Goal: Information Seeking & Learning: Learn about a topic

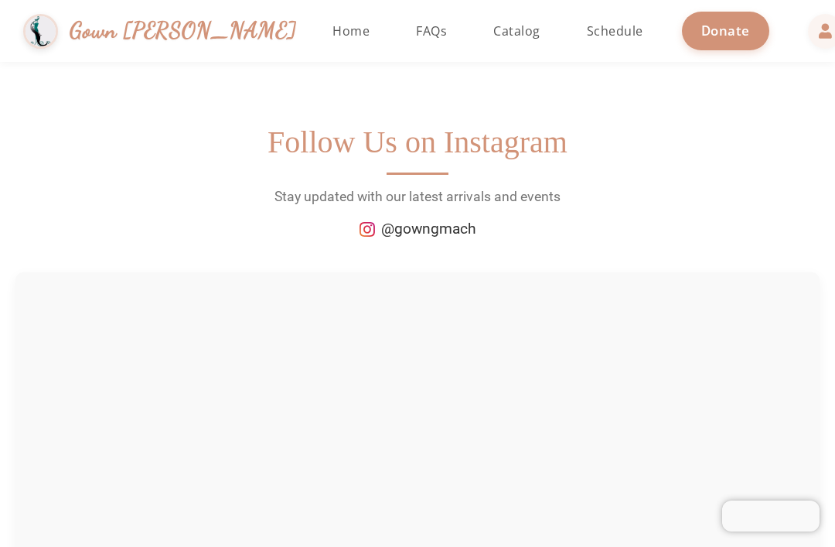
click at [317, 50] on link "Home" at bounding box center [351, 31] width 68 height 62
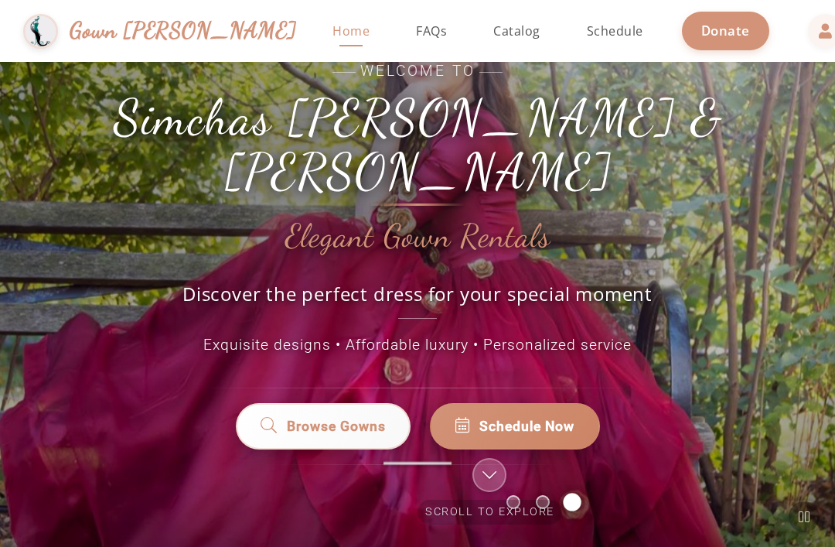
scroll to position [62, 0]
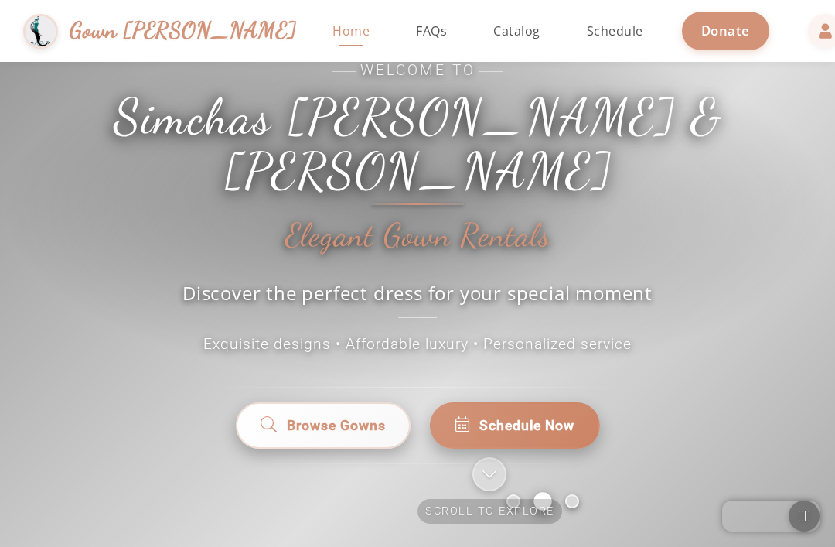
click at [376, 427] on span "Browse Gowns" at bounding box center [336, 425] width 99 height 20
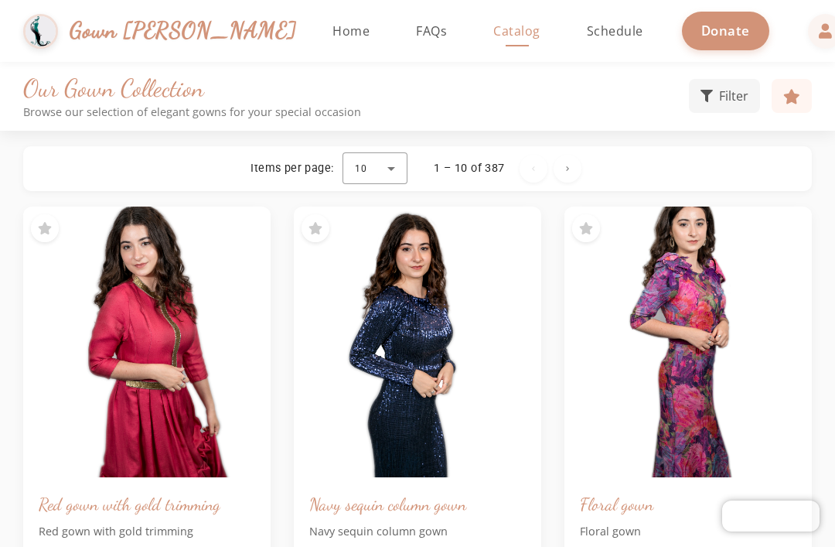
click at [394, 171] on div at bounding box center [374, 168] width 65 height 37
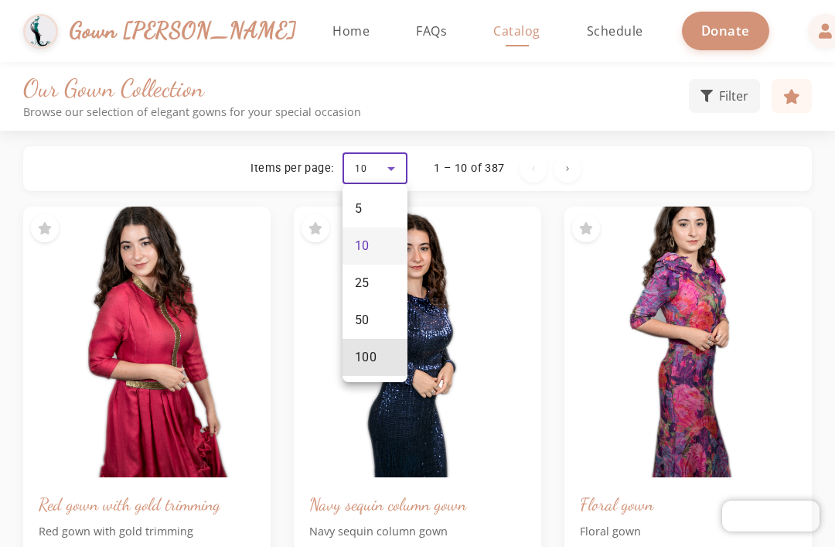
click at [374, 346] on mat-option "100" at bounding box center [374, 357] width 65 height 37
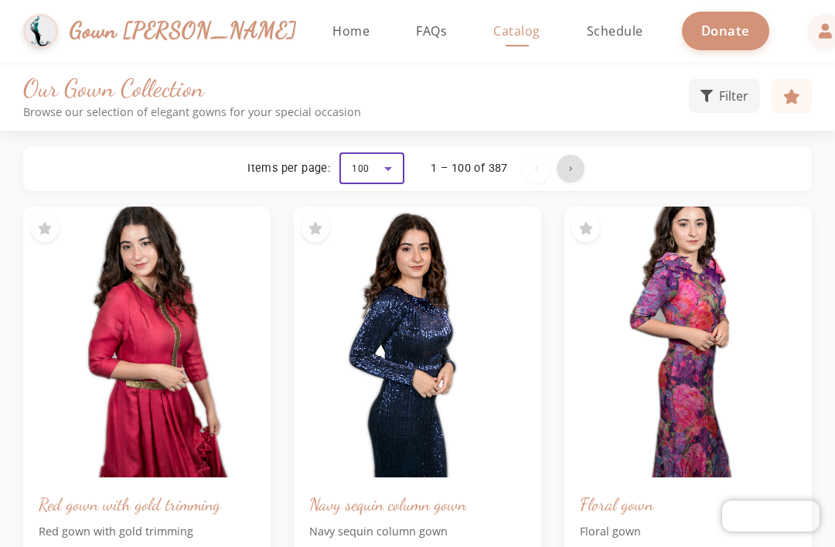
click at [573, 177] on span "Next page" at bounding box center [570, 168] width 37 height 37
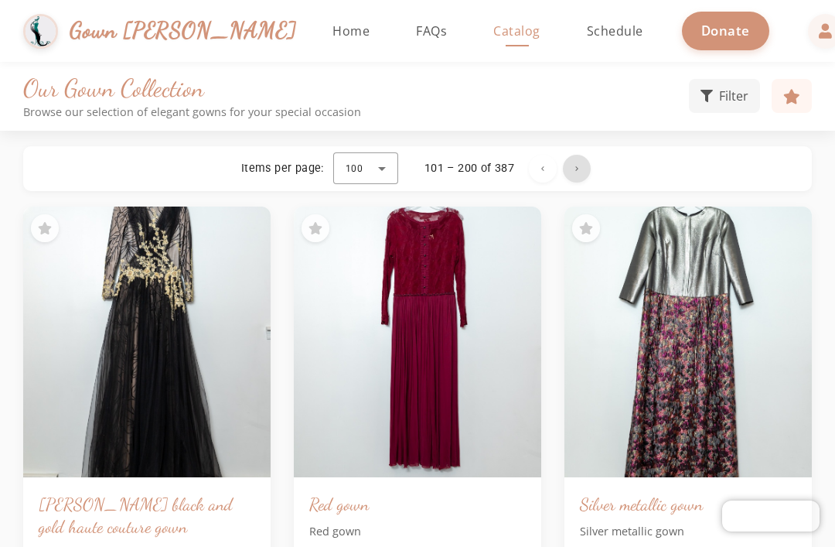
click at [571, 169] on span "Next page" at bounding box center [576, 168] width 37 height 37
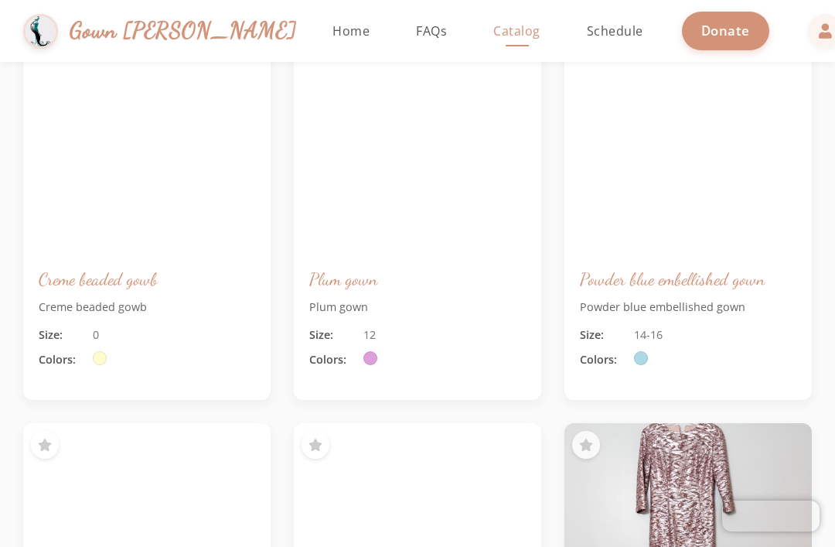
scroll to position [4604, 0]
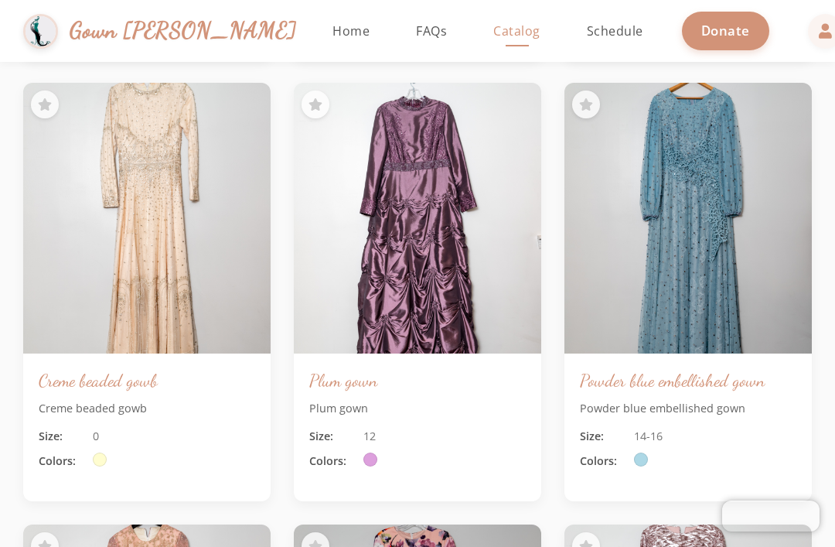
click at [630, 275] on img at bounding box center [687, 218] width 247 height 271
click at [741, 278] on img at bounding box center [687, 218] width 247 height 271
click at [738, 400] on p "Powder blue embellished gown" at bounding box center [688, 408] width 216 height 17
click at [760, 321] on img at bounding box center [687, 218] width 247 height 271
click at [759, 287] on img at bounding box center [687, 218] width 247 height 271
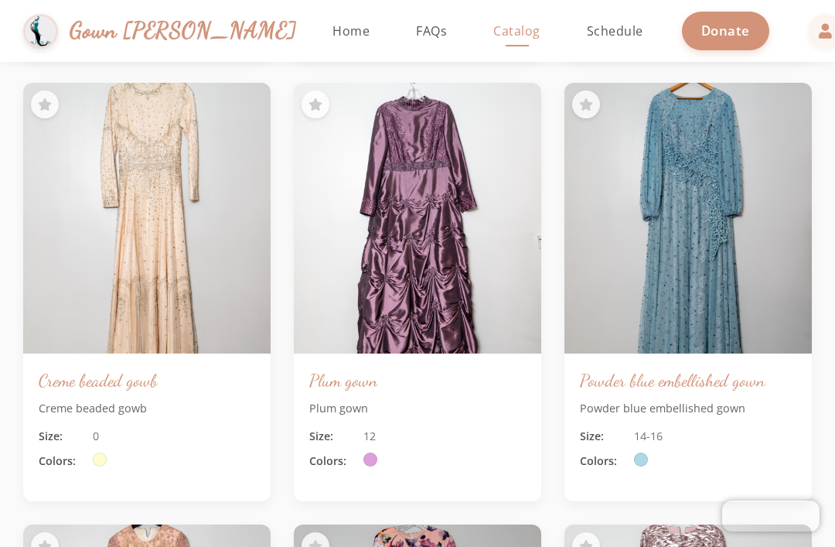
click at [748, 276] on img at bounding box center [687, 218] width 247 height 271
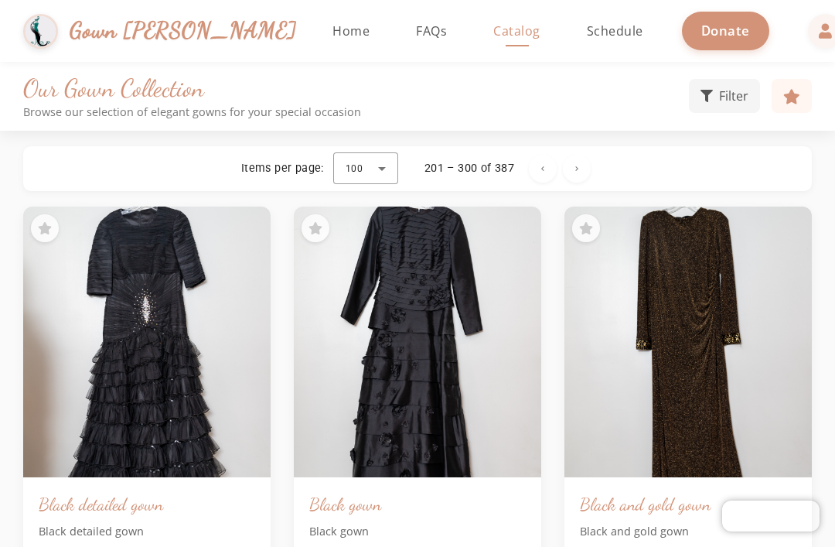
scroll to position [0, 0]
click at [581, 170] on span "Next page" at bounding box center [576, 168] width 37 height 37
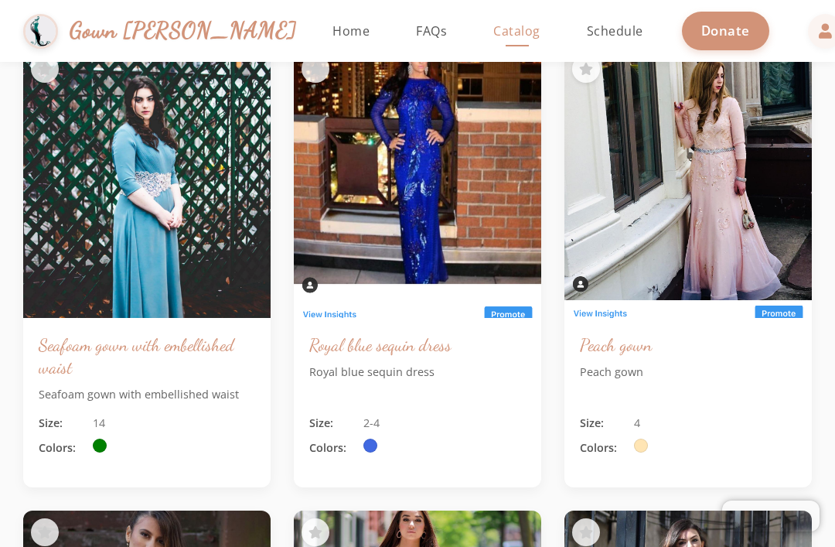
scroll to position [2712, 0]
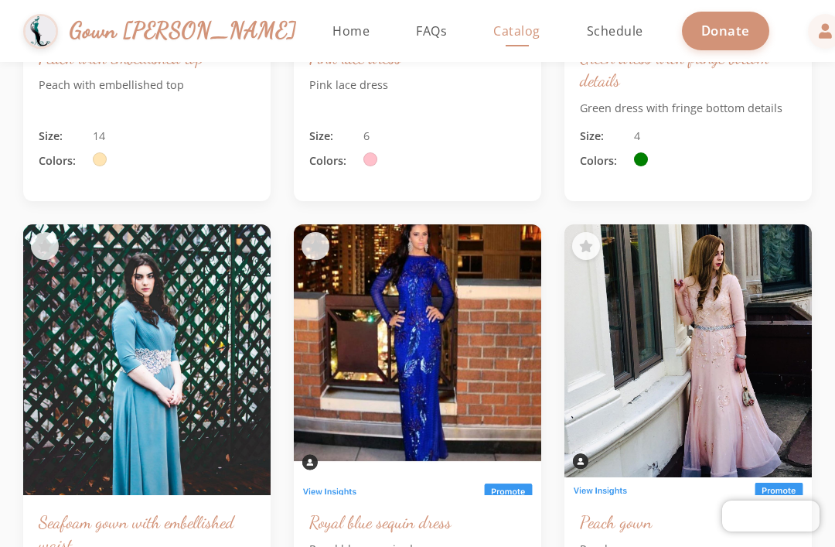
click at [416, 35] on span "FAQs" at bounding box center [431, 30] width 31 height 17
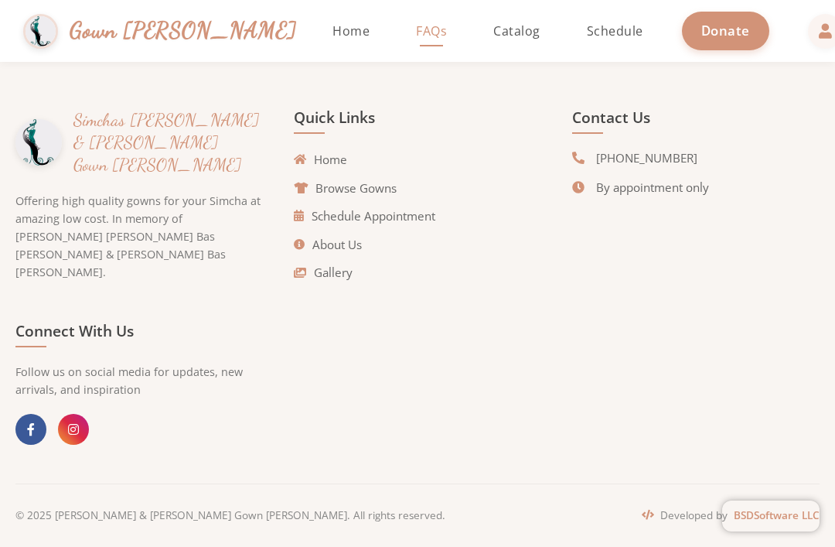
scroll to position [646, 0]
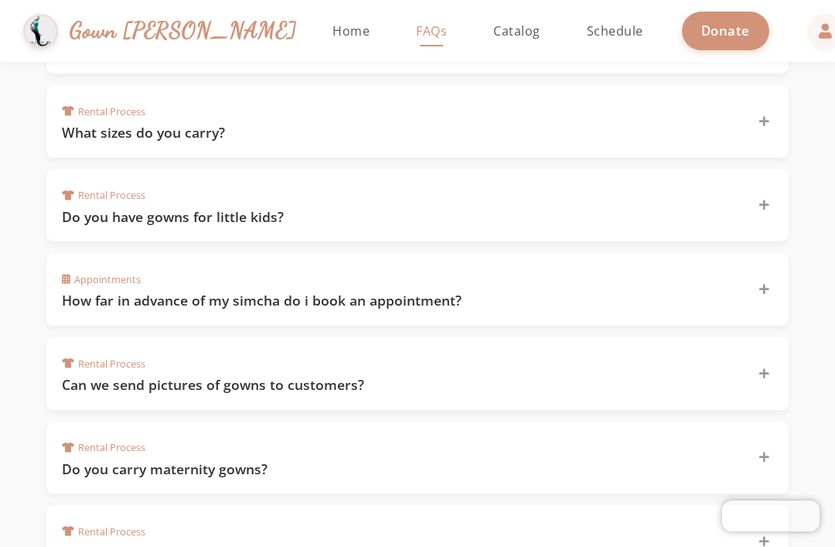
click at [704, 129] on h3 "What sizes do you carry?" at bounding box center [400, 132] width 677 height 19
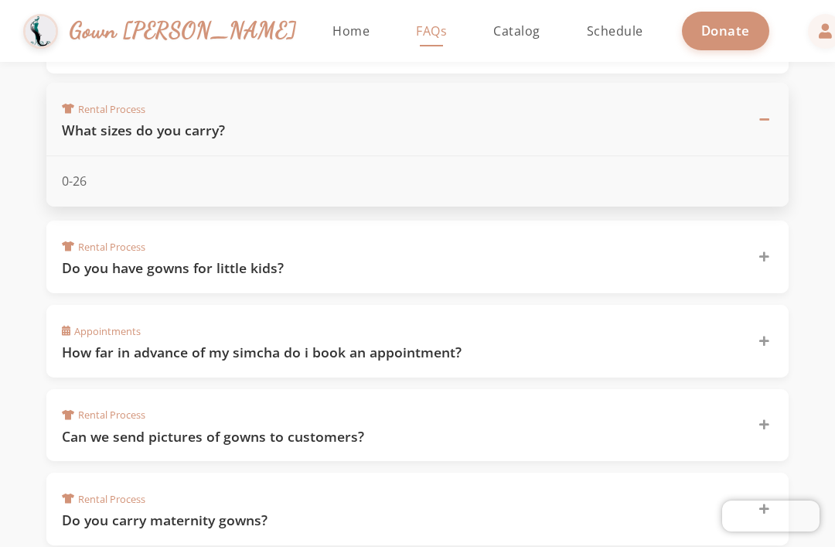
click at [402, 270] on div "Rental Process Do you have gowns for little kids?" at bounding box center [417, 256] width 742 height 73
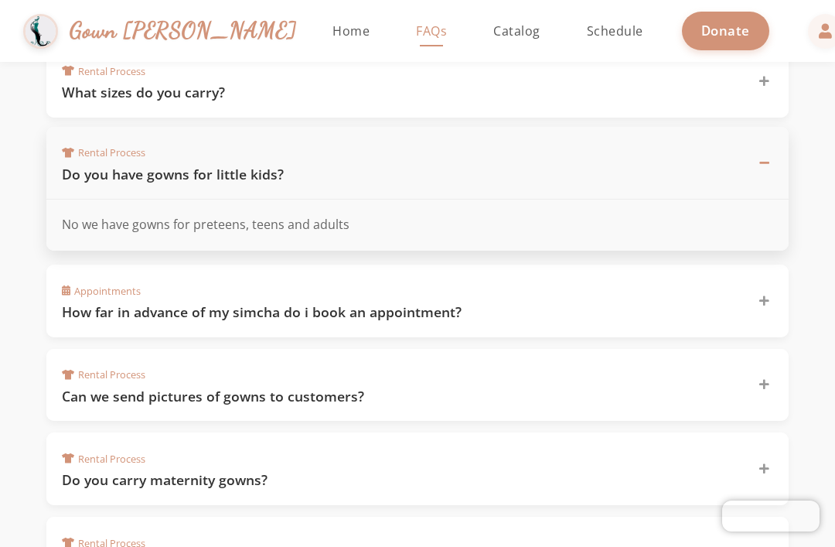
scroll to position [692, 0]
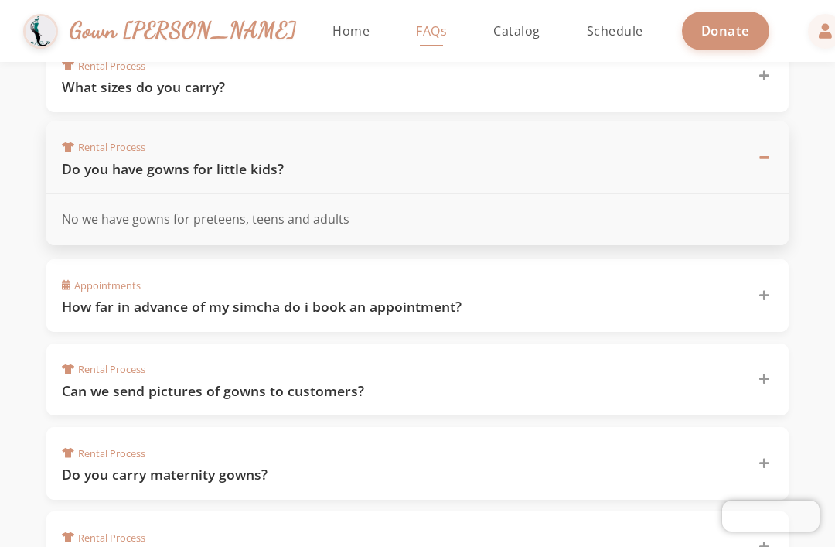
click at [445, 297] on h3 "How far in advance of my simcha do i book an appointment?" at bounding box center [400, 306] width 677 height 19
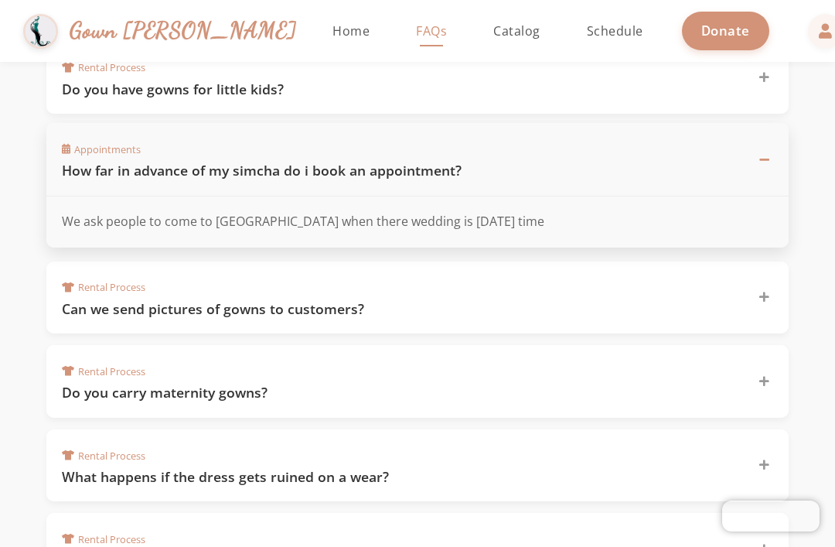
scroll to position [786, 0]
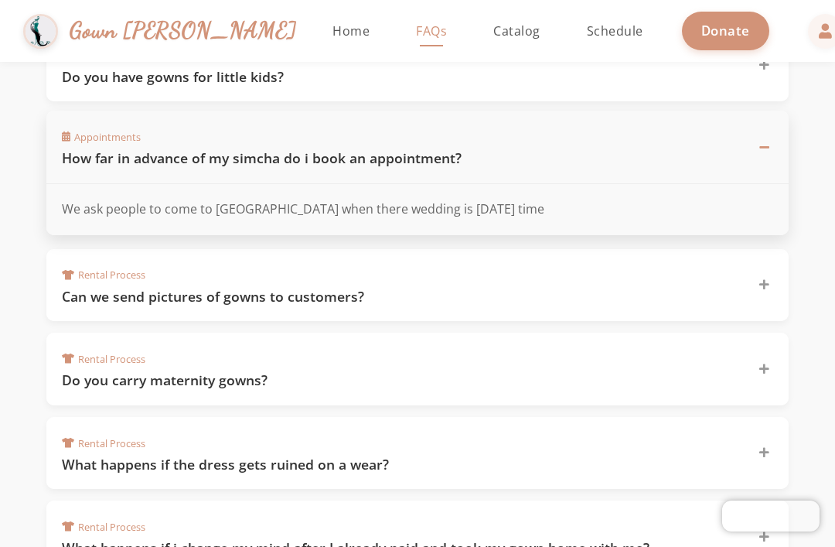
click at [533, 289] on h3 "Can we send pictures of gowns to customers?" at bounding box center [400, 296] width 677 height 19
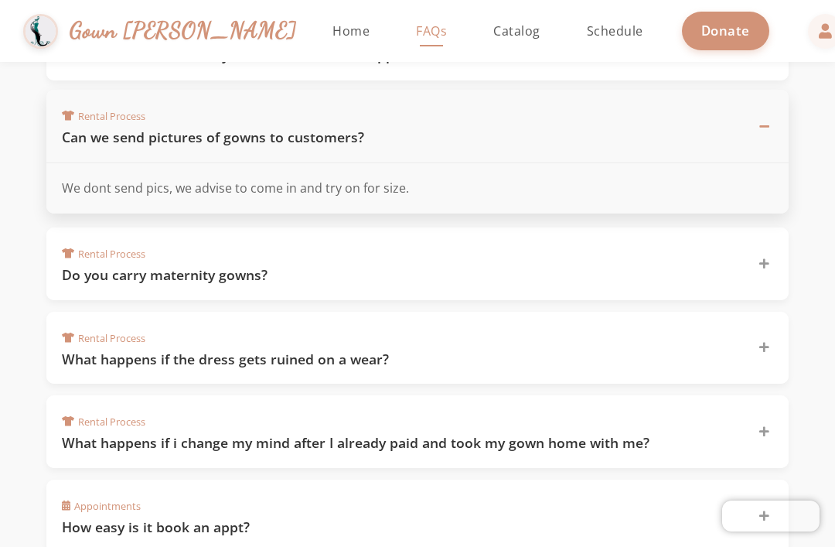
scroll to position [892, 0]
click at [517, 264] on h3 "Do you carry maternity gowns?" at bounding box center [400, 273] width 677 height 19
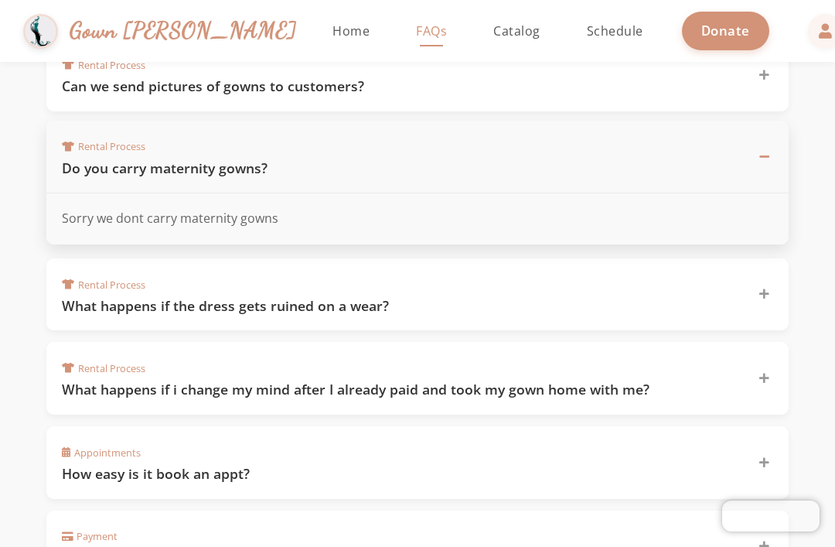
scroll to position [952, 0]
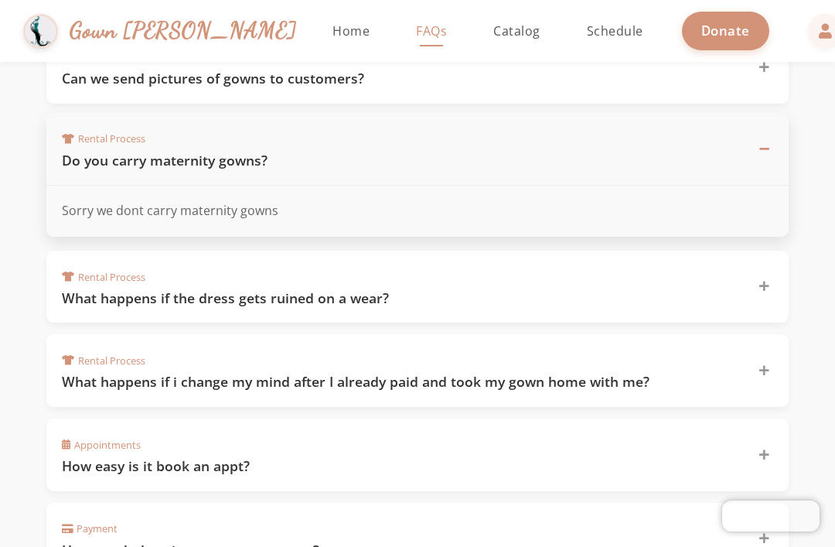
click at [520, 306] on div "Rental Process What happens if the dress gets ruined on a wear?" at bounding box center [417, 286] width 742 height 73
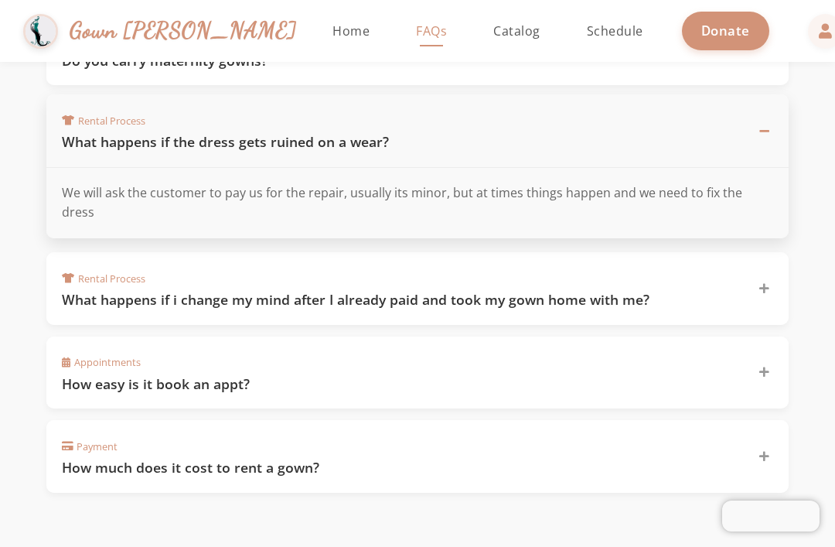
scroll to position [1054, 0]
click at [520, 281] on div "Rental Process What happens if i change my mind after I already paid and took m…" at bounding box center [417, 289] width 742 height 73
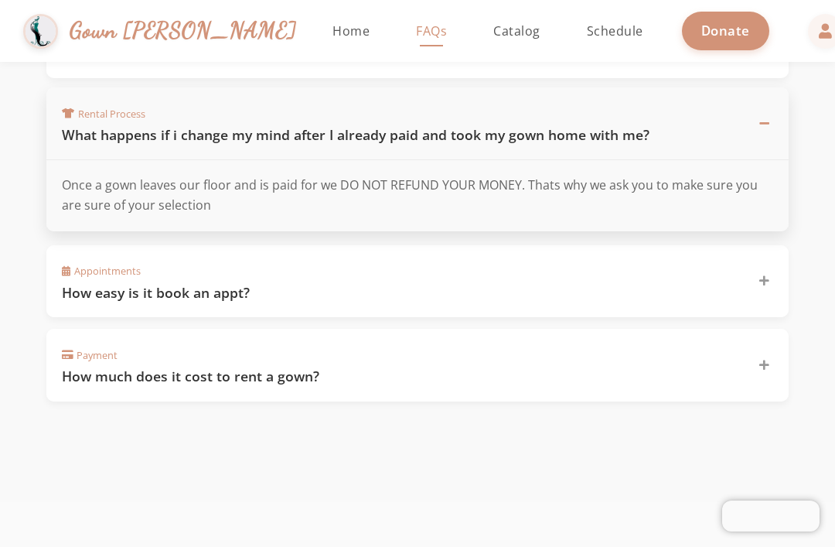
scroll to position [1145, 0]
click at [538, 284] on h3 "How easy is it book an appt?" at bounding box center [400, 293] width 677 height 19
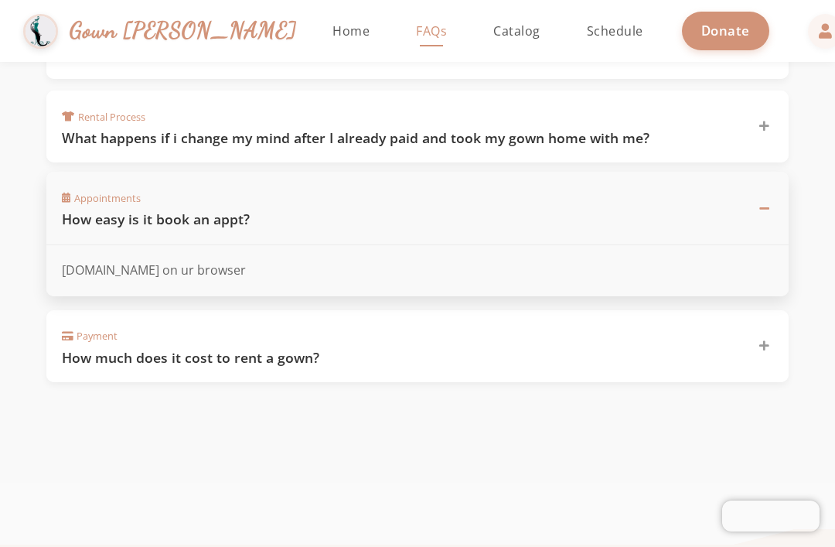
click at [521, 348] on h3 "How much does it cost to rent a gown?" at bounding box center [400, 357] width 677 height 19
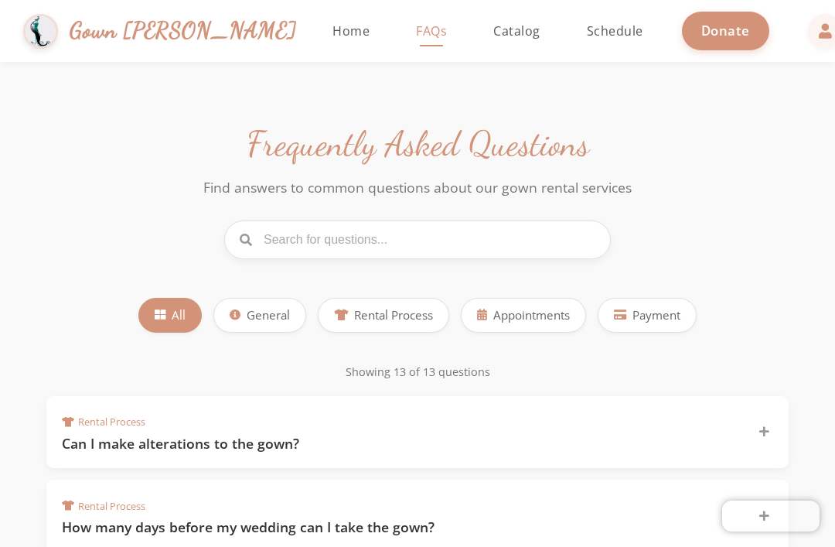
scroll to position [0, 0]
click at [637, 312] on span "Payment" at bounding box center [656, 315] width 48 height 18
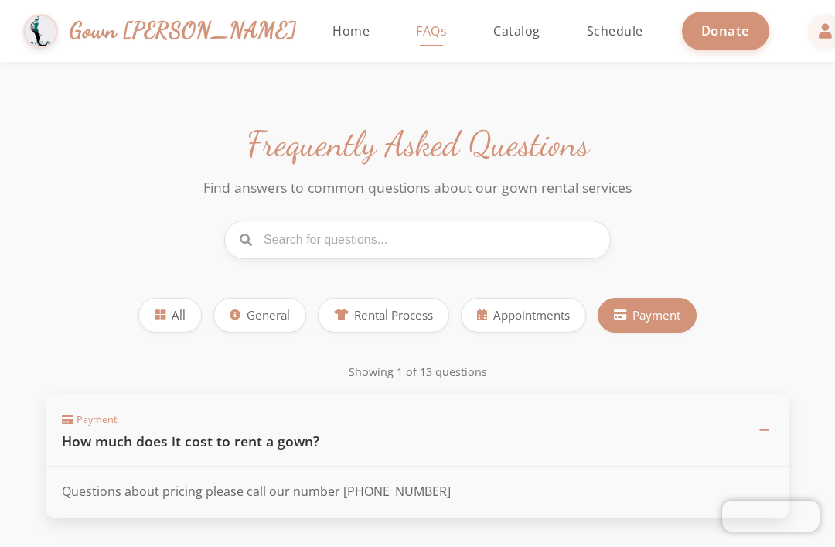
click at [431, 513] on div "Questions about pricing please call our number [PHONE_NUMBER]" at bounding box center [417, 491] width 742 height 51
click at [317, 49] on link "Home" at bounding box center [351, 31] width 68 height 62
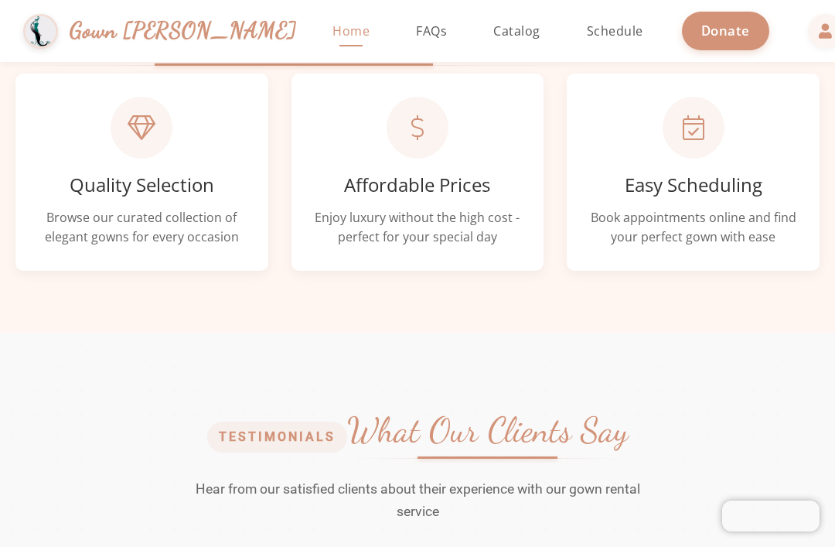
scroll to position [656, 0]
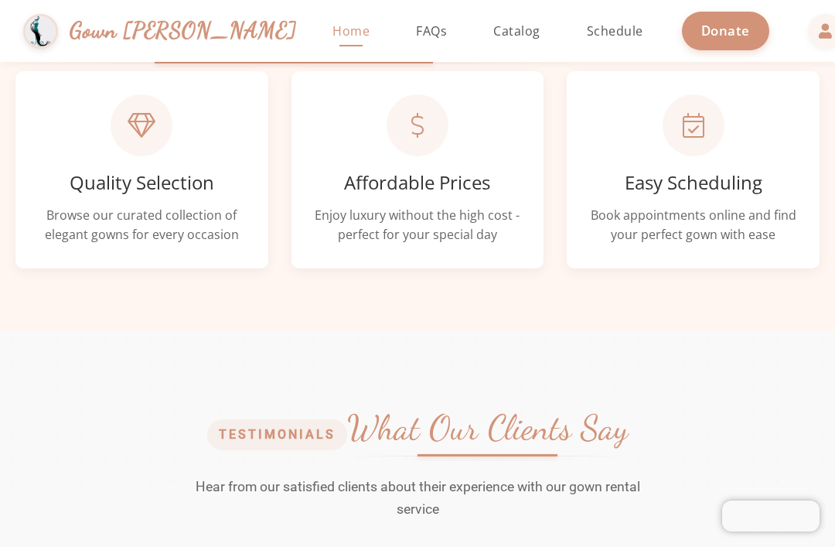
click at [356, 170] on div "Affordable Prices Enjoy luxury without the high cost - perfect for your special…" at bounding box center [417, 169] width 253 height 197
click at [410, 156] on div at bounding box center [418, 125] width 62 height 62
click at [205, 245] on p "Browse our curated collection of elegant gowns for every occasion" at bounding box center [142, 225] width 206 height 39
click at [342, 245] on p "Enjoy luxury without the high cost - perfect for your special day" at bounding box center [418, 225] width 206 height 39
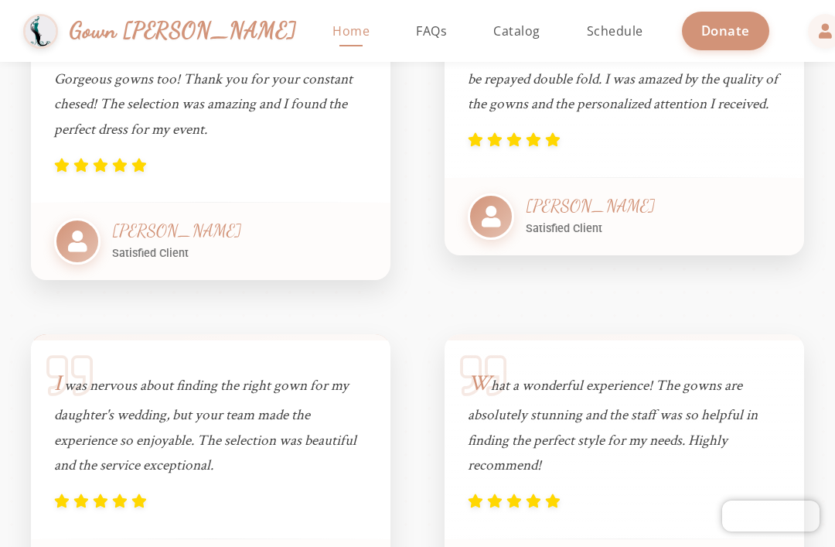
scroll to position [1241, 0]
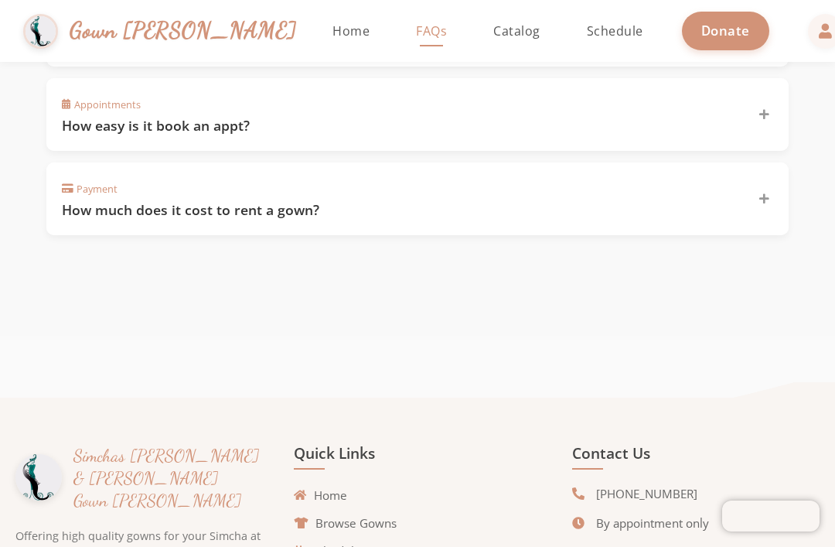
scroll to position [646, 0]
